Goal: Task Accomplishment & Management: Complete application form

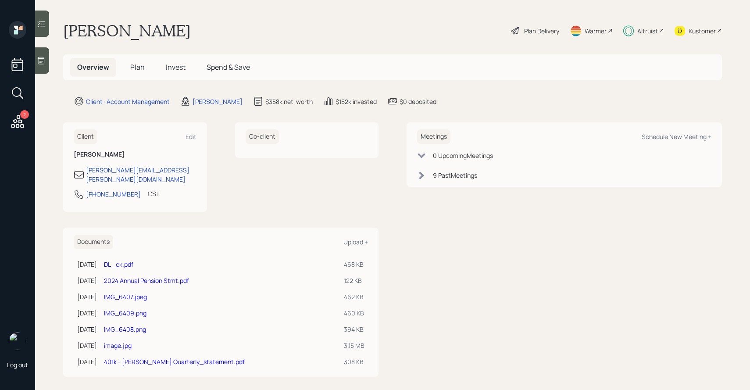
click at [132, 67] on span "Plan" at bounding box center [137, 67] width 14 height 10
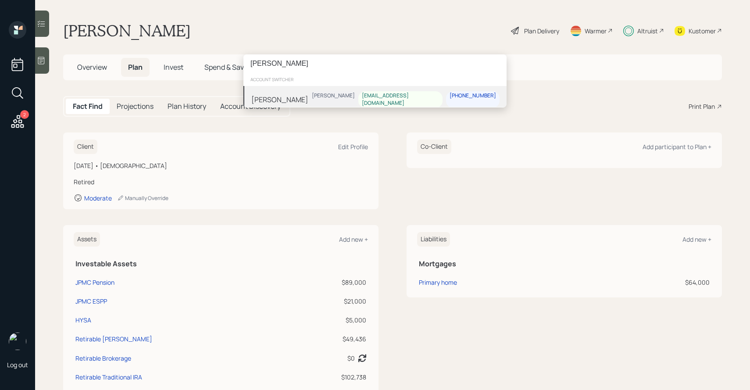
type input "[PERSON_NAME]"
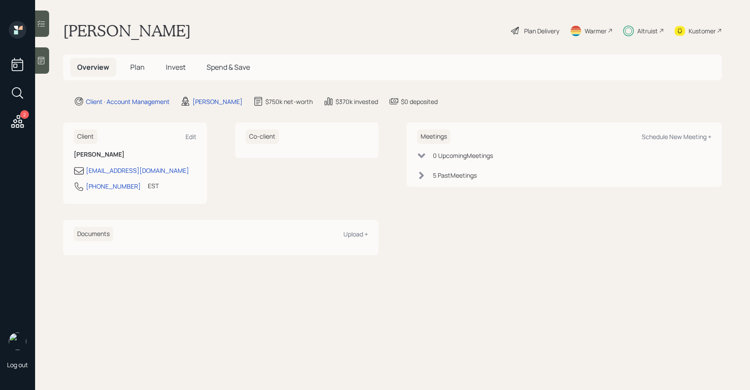
click at [131, 67] on span "Plan" at bounding box center [137, 67] width 14 height 10
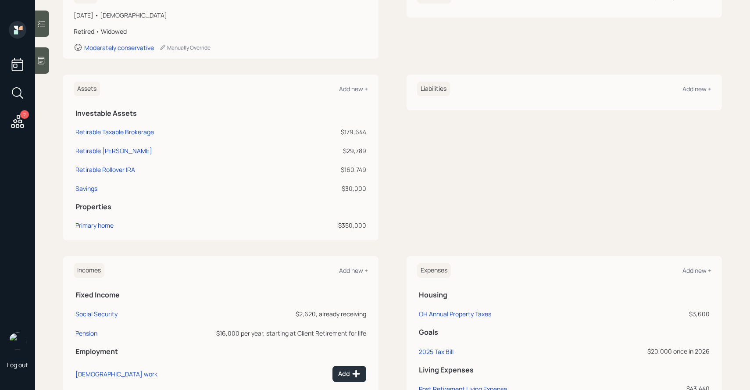
scroll to position [225, 0]
